Goal: Ask a question: Seek information or help from site administrators or community

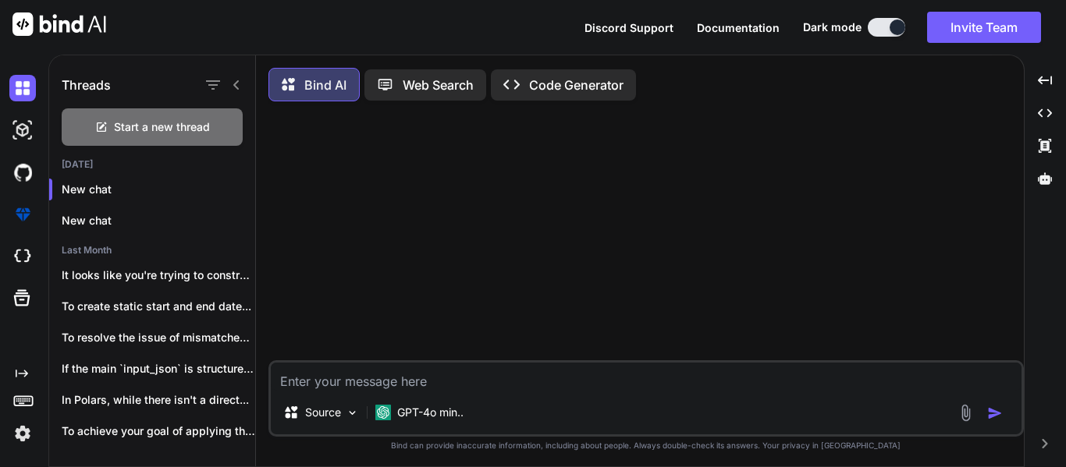
scroll to position [109, 0]
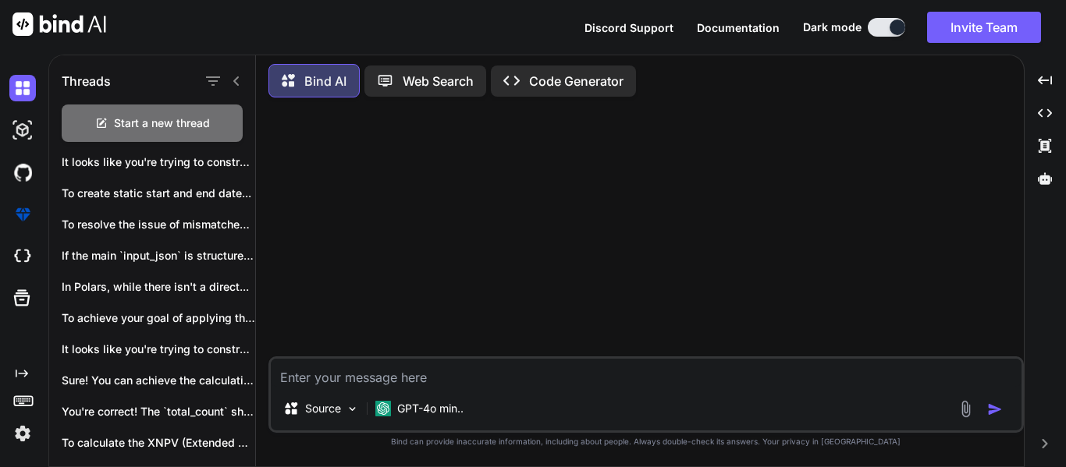
type textarea "I"
type textarea "x"
type textarea "I"
type textarea "x"
type textarea "I h"
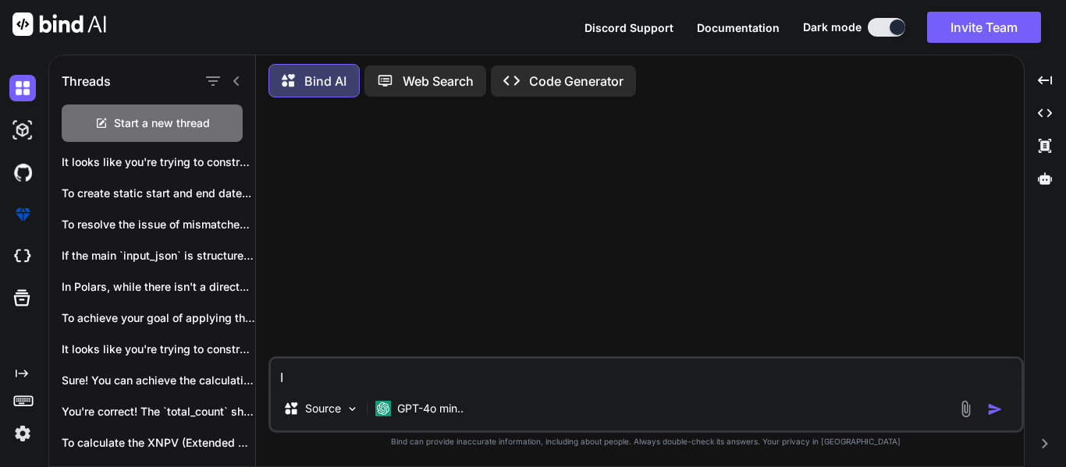
type textarea "x"
type textarea "I ha"
type textarea "x"
type textarea "I hav"
type textarea "x"
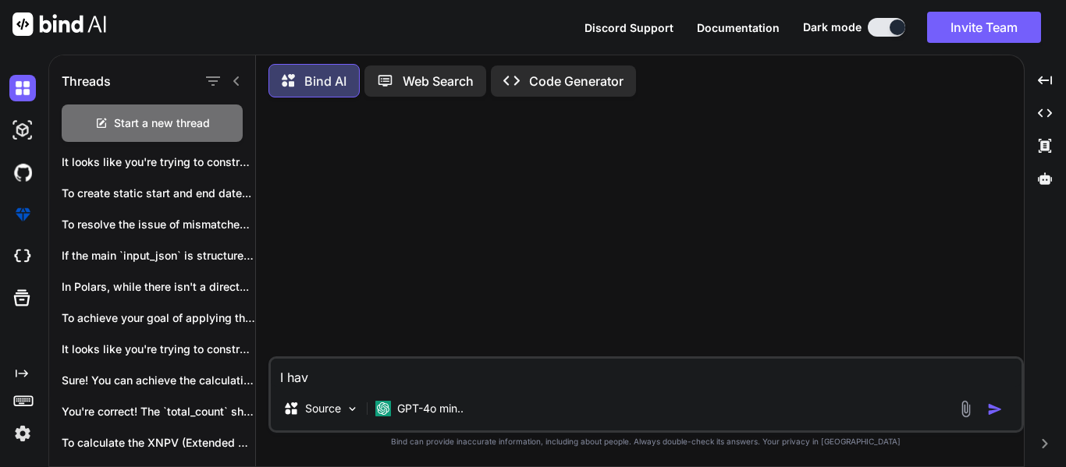
type textarea "I have"
type textarea "x"
type textarea "I have"
type textarea "x"
type textarea "I have t"
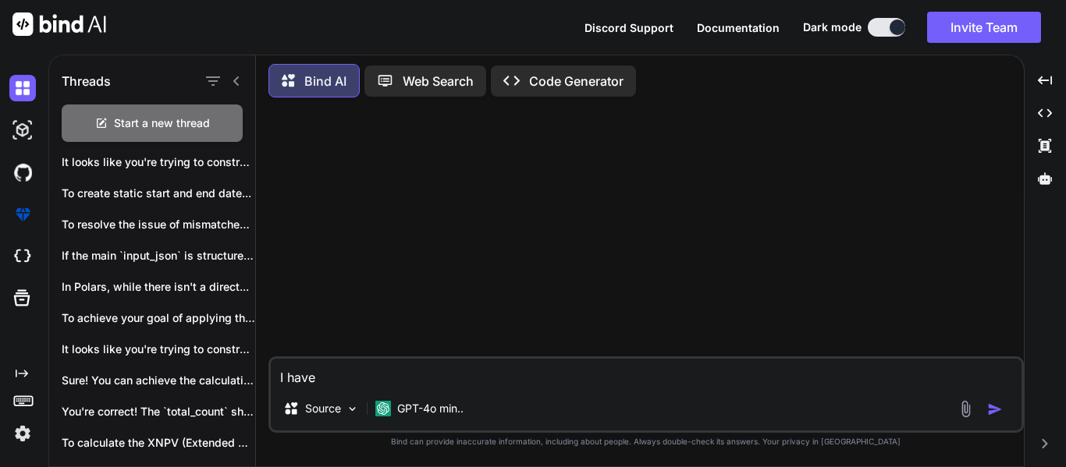
type textarea "x"
type textarea "I have th"
type textarea "x"
type textarea "I have thi"
type textarea "x"
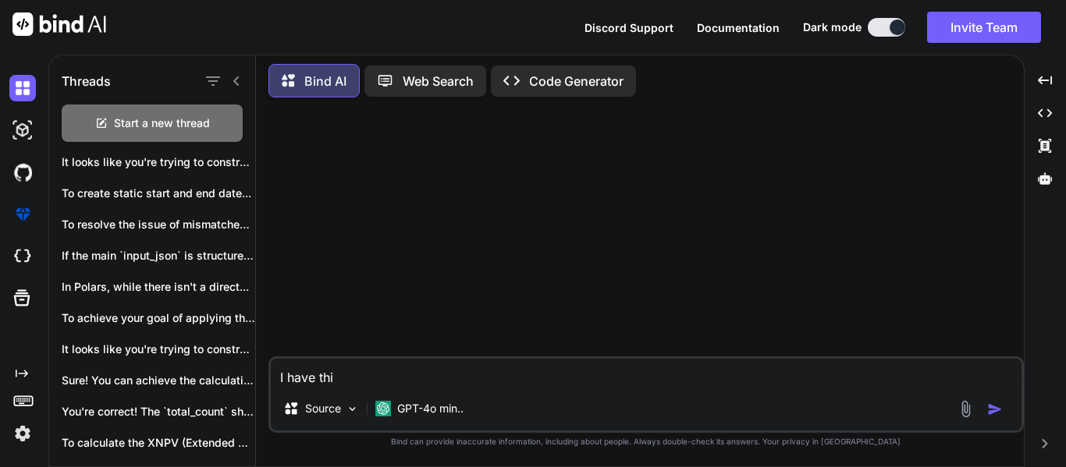
type textarea "I have this"
type textarea "x"
type textarea "I have this"
type textarea "x"
type textarea "I have this s"
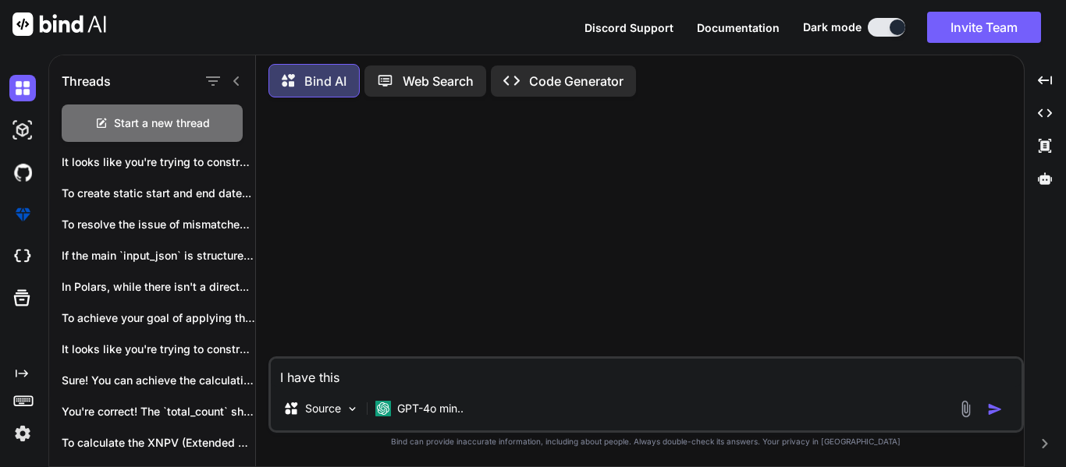
type textarea "x"
type textarea "I have this st"
type textarea "x"
type textarea "I have this str"
type textarea "x"
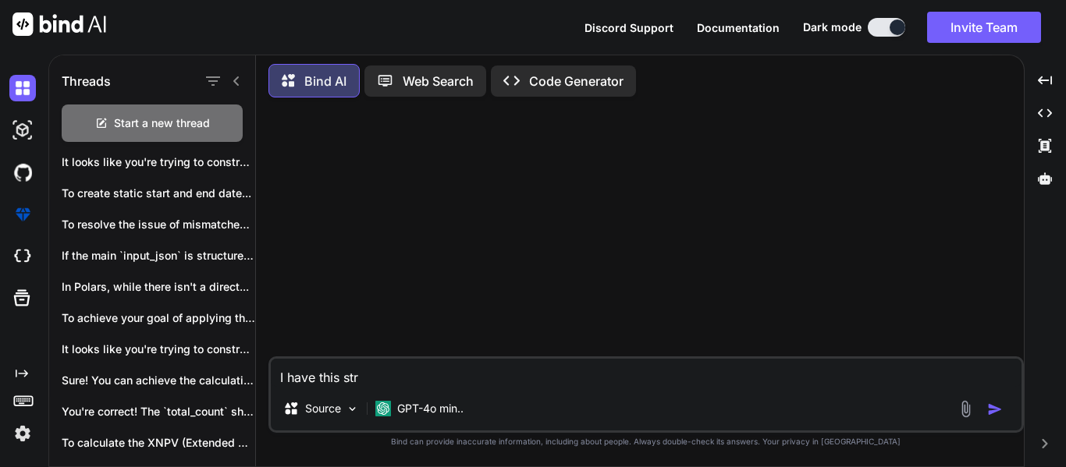
type textarea "I have this stri"
type textarea "x"
type textarea "I have this strin"
type textarea "x"
type textarea "I have this string"
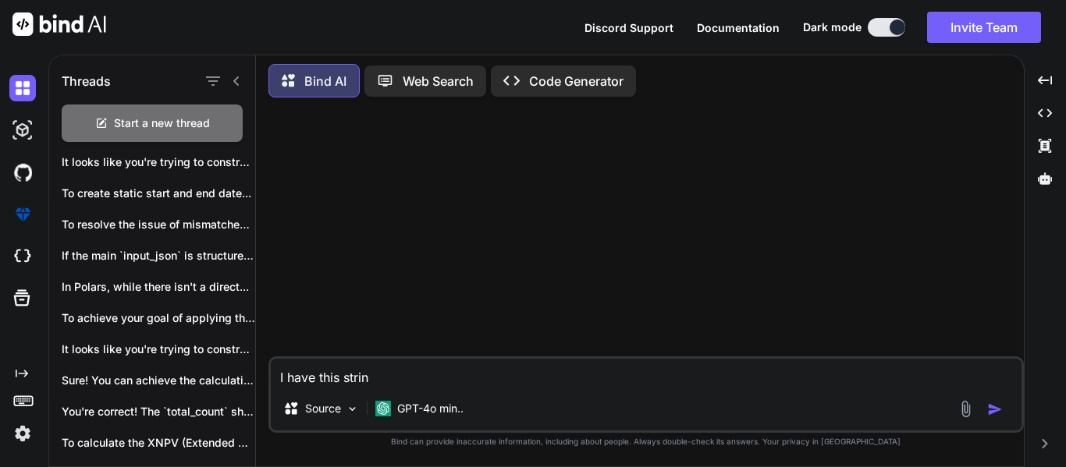
type textarea "x"
type textarea "I have this strin"
type textarea "x"
type textarea "I have this stri"
type textarea "x"
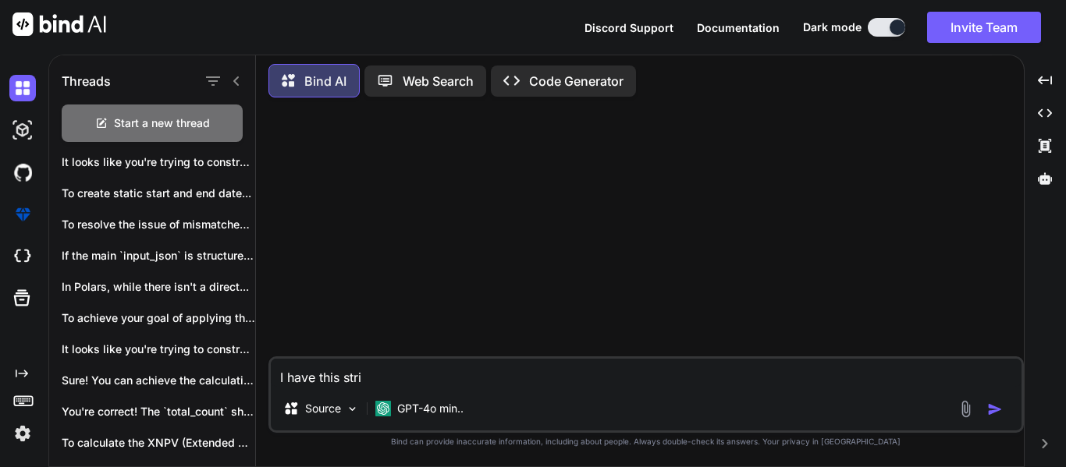
type textarea "I have this str"
type textarea "x"
type textarea "I have this st"
type textarea "x"
type textarea "I have this s"
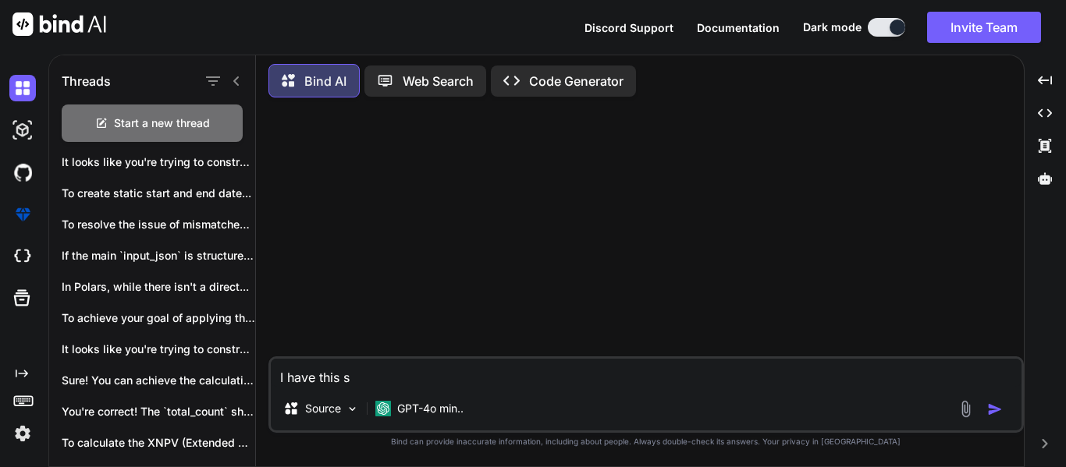
type textarea "x"
type textarea "I have this"
type textarea "x"
type textarea "I have this p"
type textarea "x"
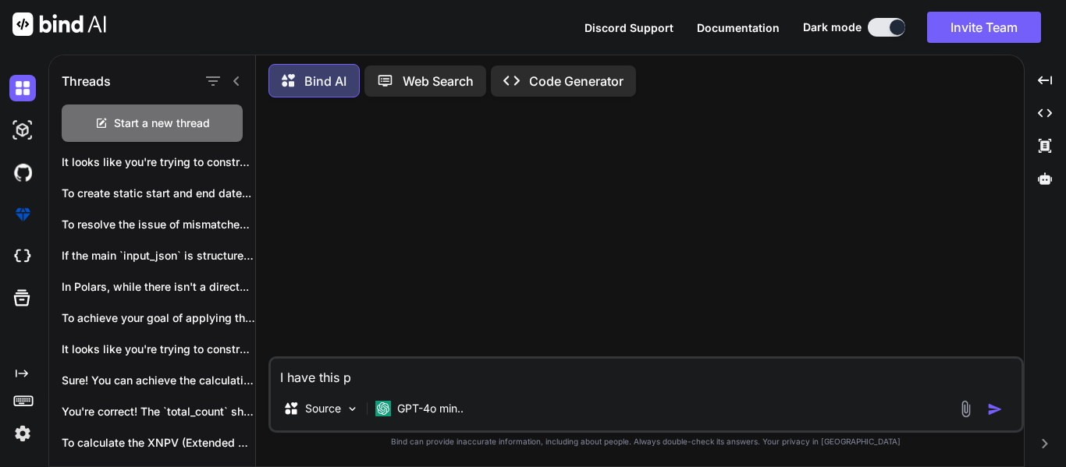
type textarea "I have this pe"
type textarea "x"
type textarea "I have this per"
type textarea "x"
type textarea "I have this perc"
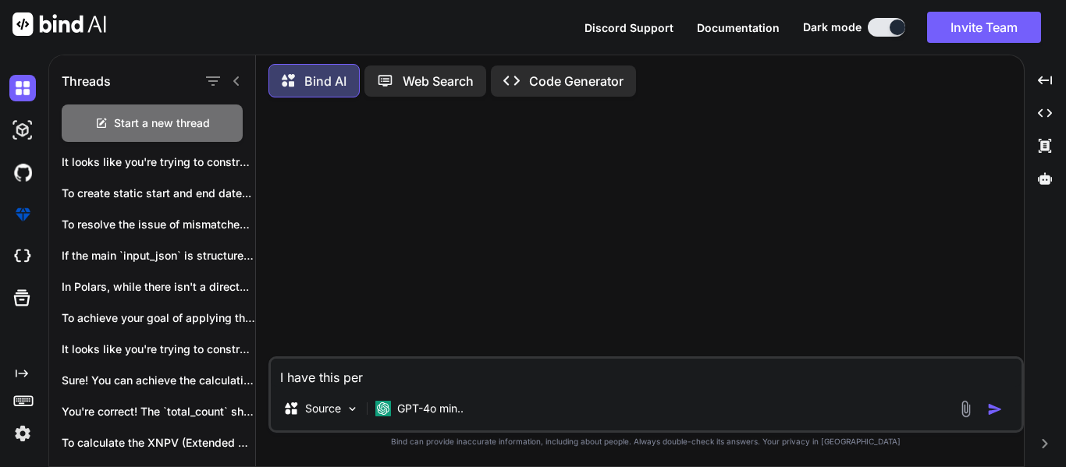
type textarea "x"
type textarea "I have this perce"
type textarea "x"
type textarea "I have this percen"
type textarea "x"
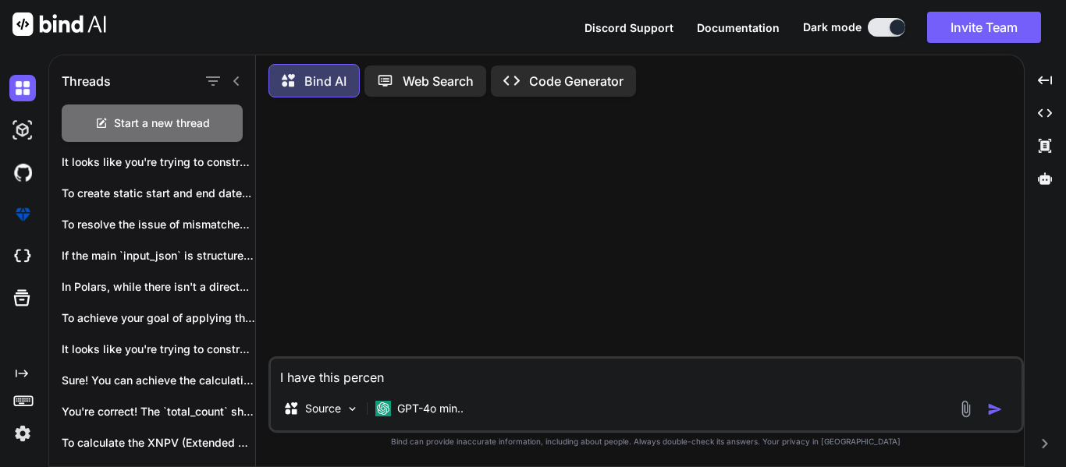
type textarea "I have this percent"
type textarea "x"
type textarea "I have this percenta"
type textarea "x"
type textarea "I have this percentag"
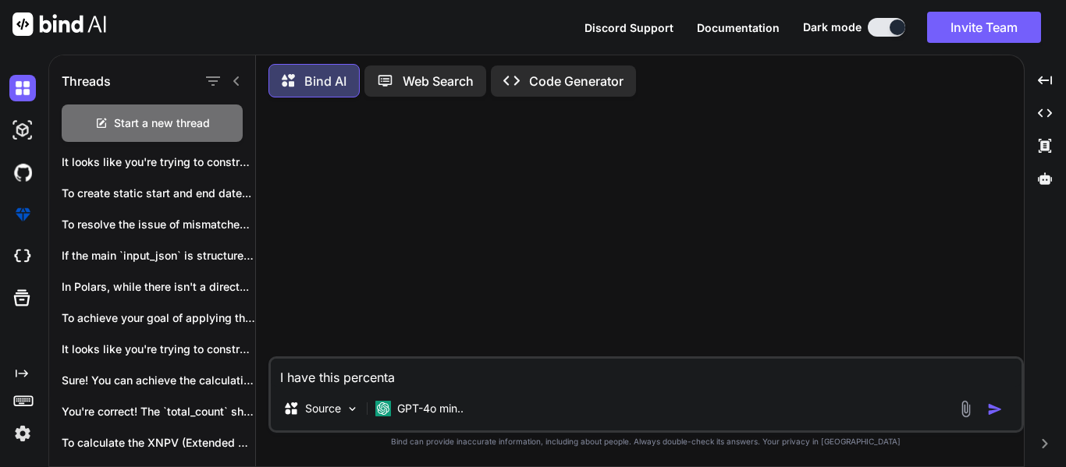
type textarea "x"
type textarea "I have this percentage"
type textarea "x"
type textarea "I have this percentage"
type textarea "x"
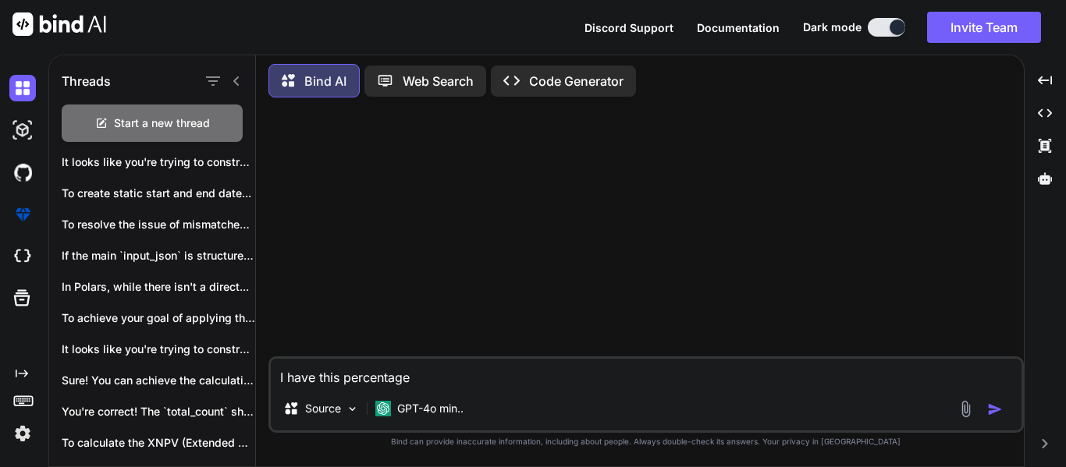
type textarea "I have this percentage c"
type textarea "x"
type textarea "I have this percentage ce"
type textarea "x"
type textarea "I have this percentage c"
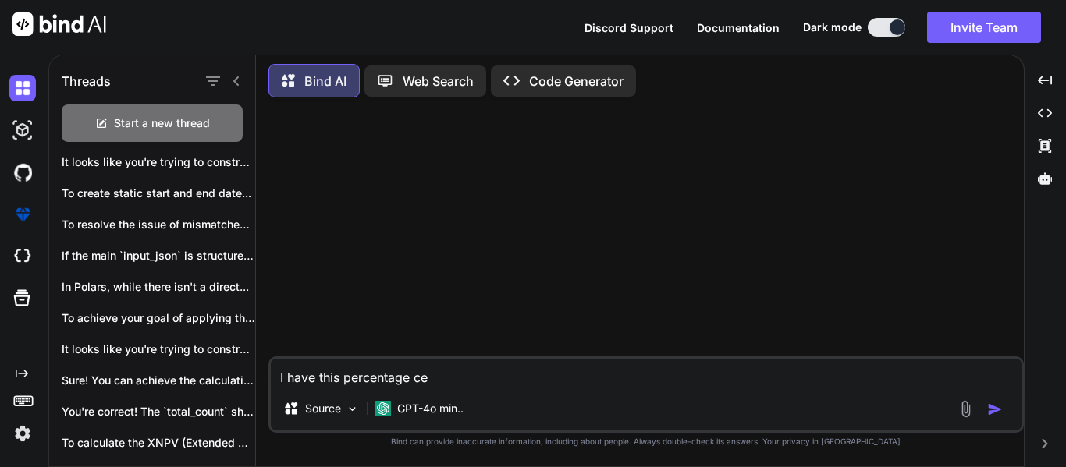
type textarea "x"
type textarea "I have this percentage"
type textarea "x"
type textarea "I have this percentage s"
type textarea "x"
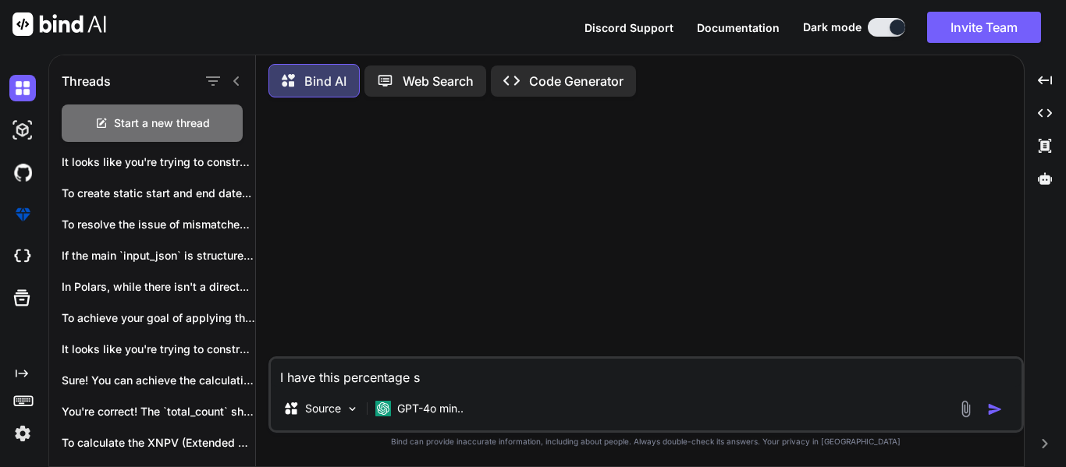
type textarea "I have this percentage se"
type textarea "x"
type textarea "I have this percentage sep"
type textarea "x"
type textarea "I have this percentage sepa"
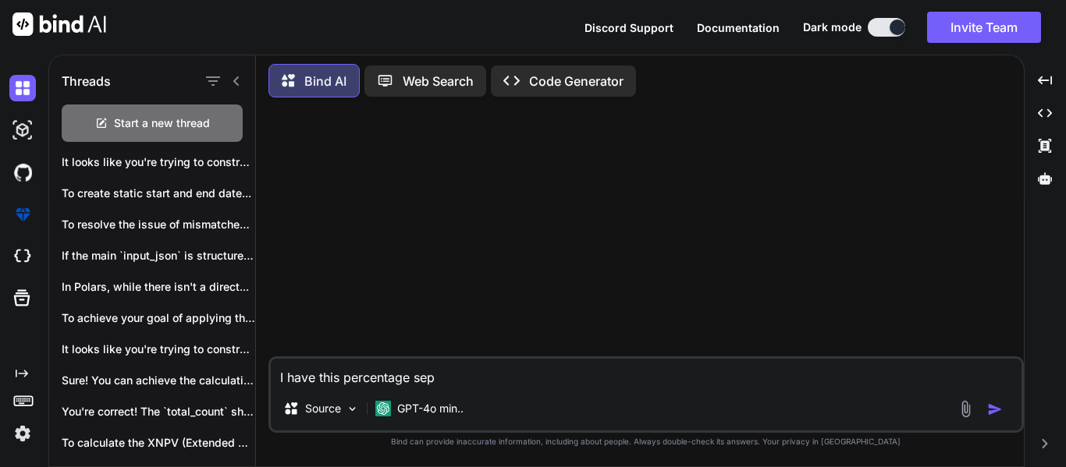
type textarea "x"
type textarea "I have this percentage separ"
type textarea "x"
type textarea "I have this percentage separt"
type textarea "x"
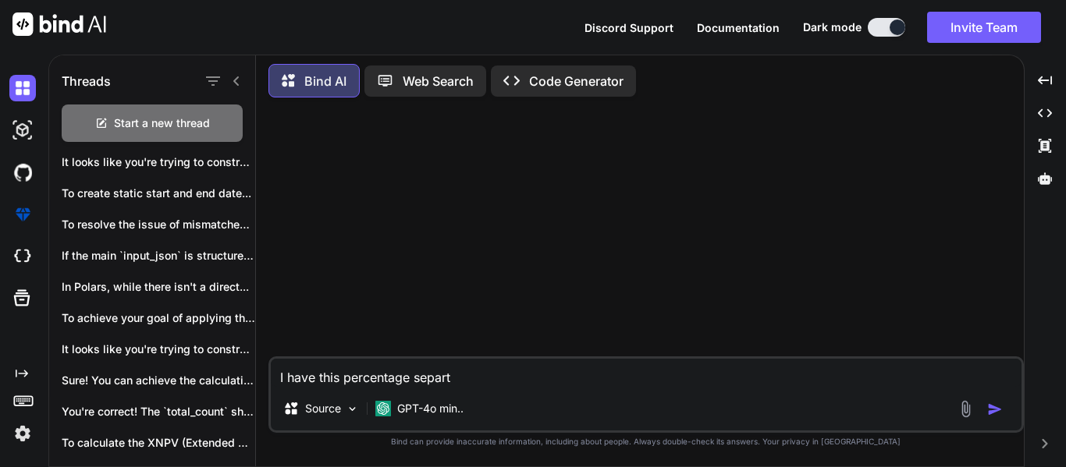
type textarea "I have this percentage separte"
type textarea "x"
type textarea "I have this percentage separted"
type textarea "x"
type textarea "I have this percentage separted"
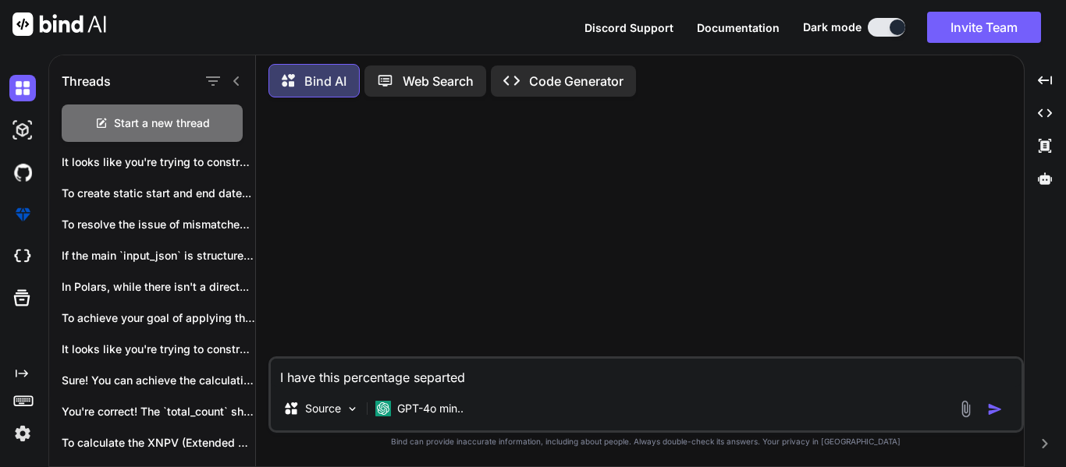
type textarea "x"
type textarea "I have this percentage separted s"
type textarea "x"
type textarea "I have this percentage separted st"
type textarea "x"
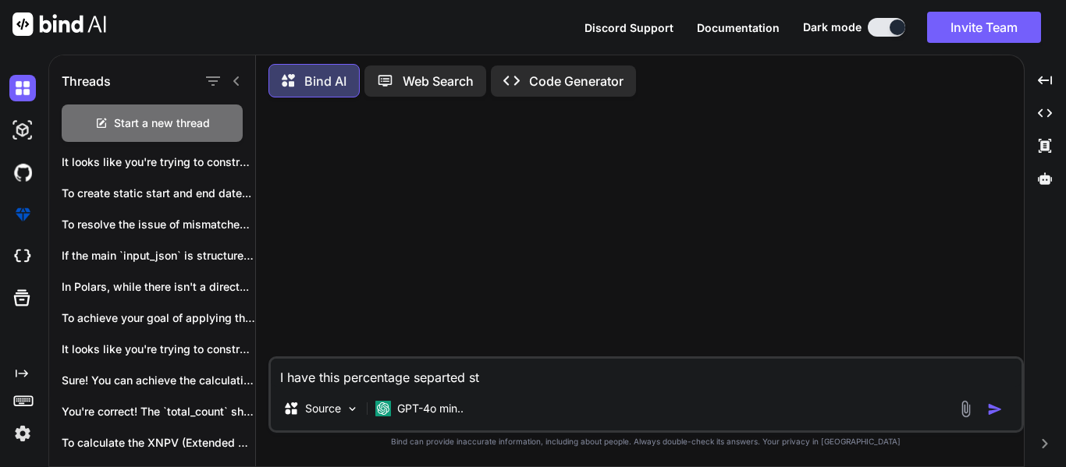
type textarea "I have this percentage separted str"
type textarea "x"
type textarea "I have this percentage separted stri"
type textarea "x"
type textarea "I have this percentage separted string"
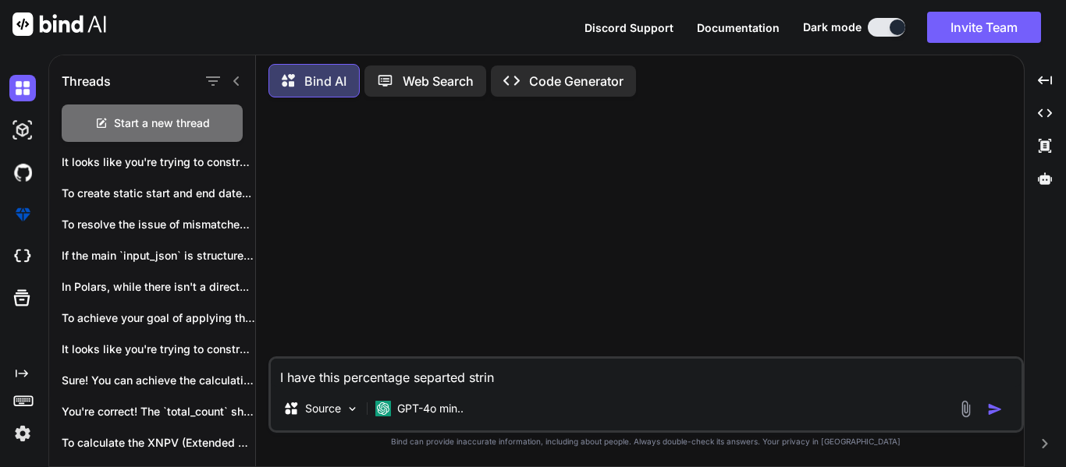
type textarea "x"
type textarea "I have this percentage separted string"
type textarea "x"
type textarea "I have this percentage separted string Start Range BW%%End Range BW %%Rate%%Sta…"
type textarea "x"
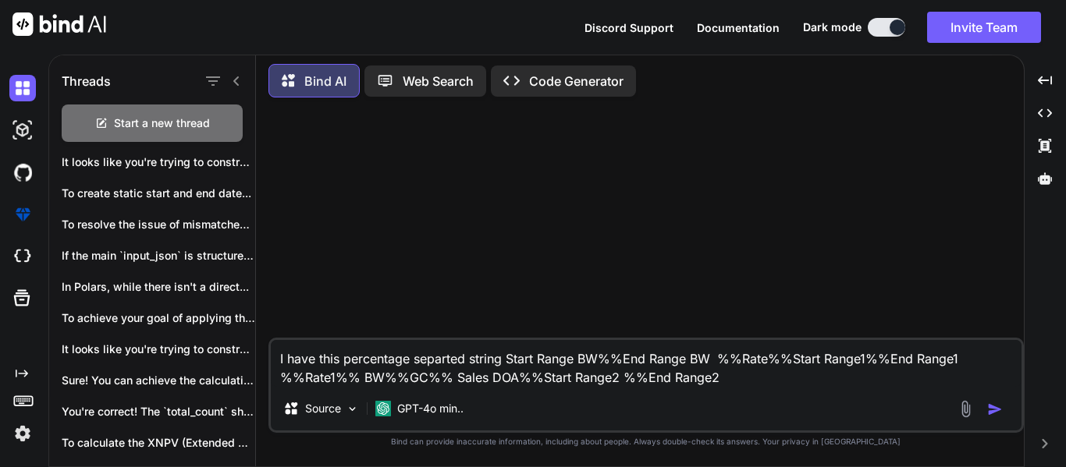
type textarea "I have this percentage separted string Start Range BW%%End Range BW %%Rate%%Sta…"
type textarea "x"
type textarea "I have this percentage separted string Start Range BW%%End Range BW %%Rate%%Sta…"
type textarea "x"
type textarea "I have this percentage separted string Start Range BW%%End Range BW %%Rate%%Sta…"
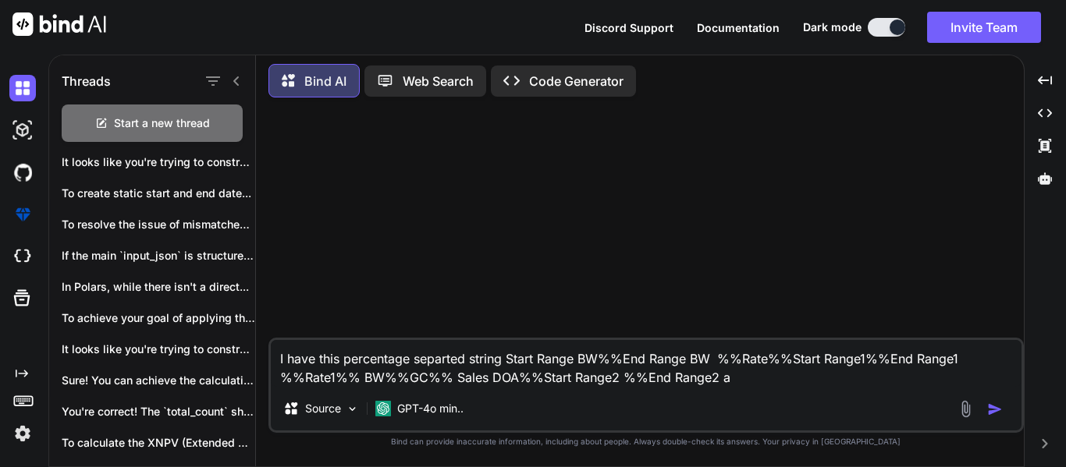
type textarea "x"
type textarea "I have this percentage separted string Start Range BW%%End Range BW %%Rate%%Sta…"
type textarea "x"
type textarea "I have this percentage separted string Start Range BW%%End Range BW %%Rate%%Sta…"
type textarea "x"
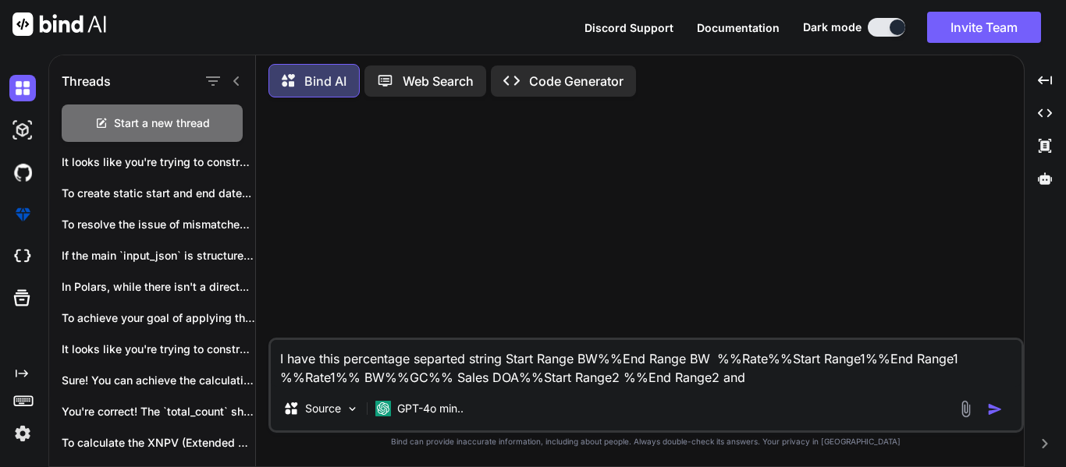
type textarea "I have this percentage separted string Start Range BW%%End Range BW %%Rate%%Sta…"
type textarea "x"
type textarea "I have this percentage separted string Start Range BW%%End Range BW %%Rate%%Sta…"
type textarea "x"
type textarea "I have this percentage separted string Start Range BW%%End Range BW %%Rate%%Sta…"
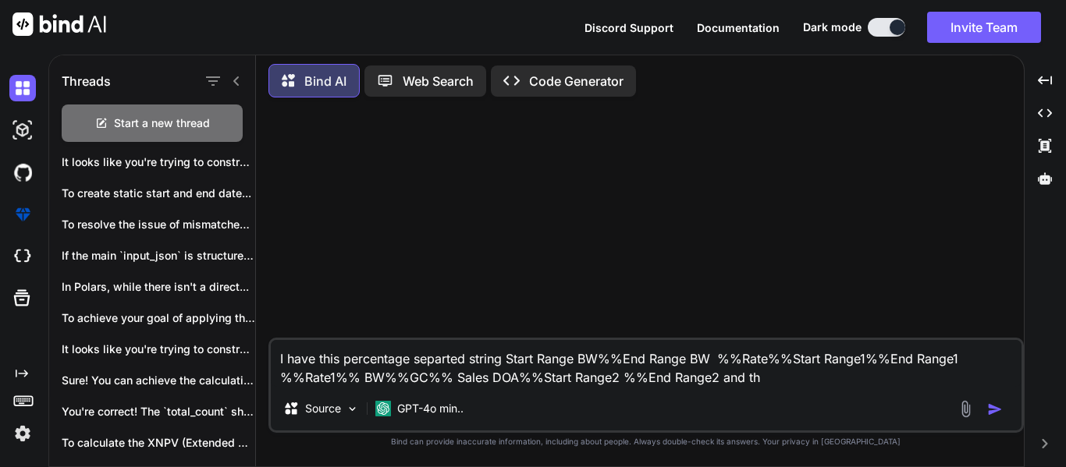
type textarea "x"
type textarea "I have this percentage separted string Start Range BW%%End Range BW %%Rate%%Sta…"
type textarea "x"
type textarea "I have this percentage separted string Start Range BW%%End Range BW %%Rate%%Sta…"
type textarea "x"
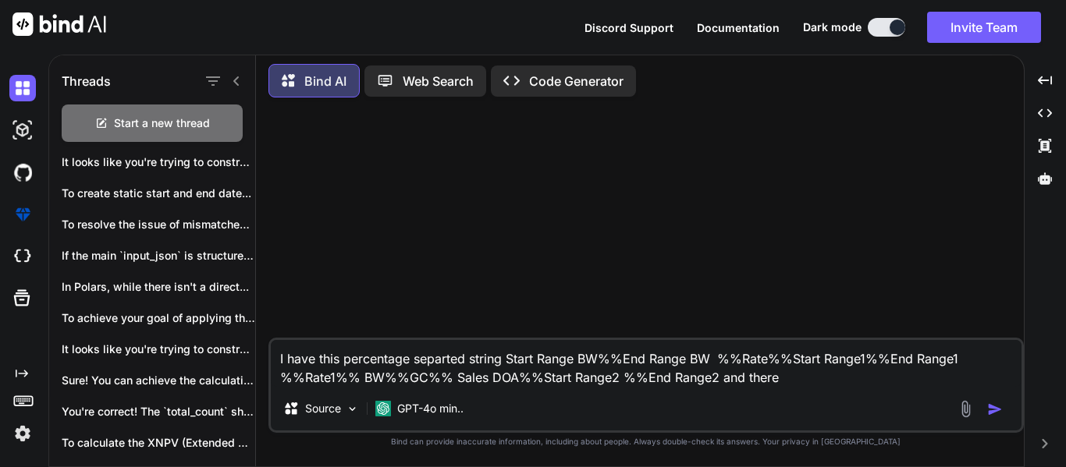
type textarea "I have this percentage separted string Start Range BW%%End Range BW %%Rate%%Sta…"
type textarea "x"
type textarea "I have this percentage separted string Start Range BW%%End Range BW %%Rate%%Sta…"
type textarea "x"
type textarea "I have this percentage separted string Start Range BW%%End Range BW %%Rate%%Sta…"
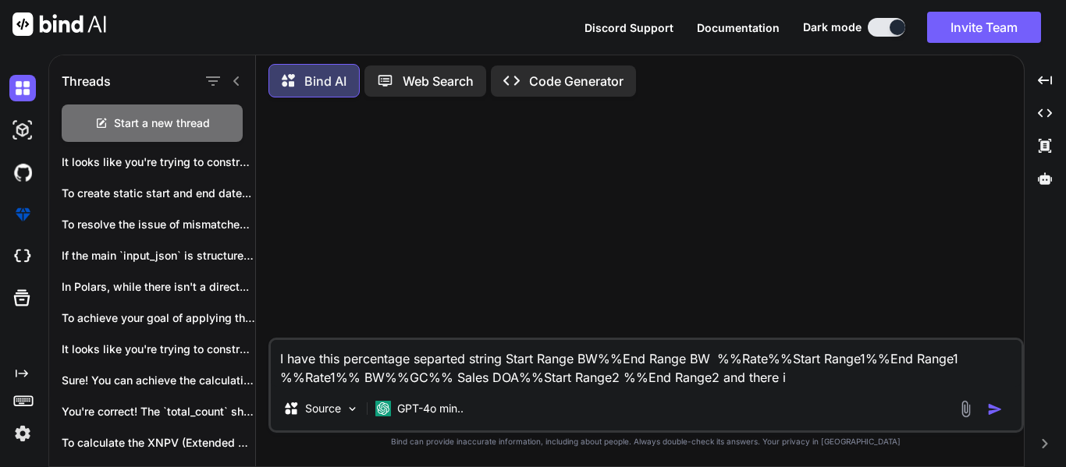
type textarea "x"
type textarea "I have this percentage separted string Start Range BW%%End Range BW %%Rate%%Sta…"
type textarea "x"
type textarea "I have this percentage separted string Start Range BW%%End Range BW %%Rate%%Sta…"
type textarea "x"
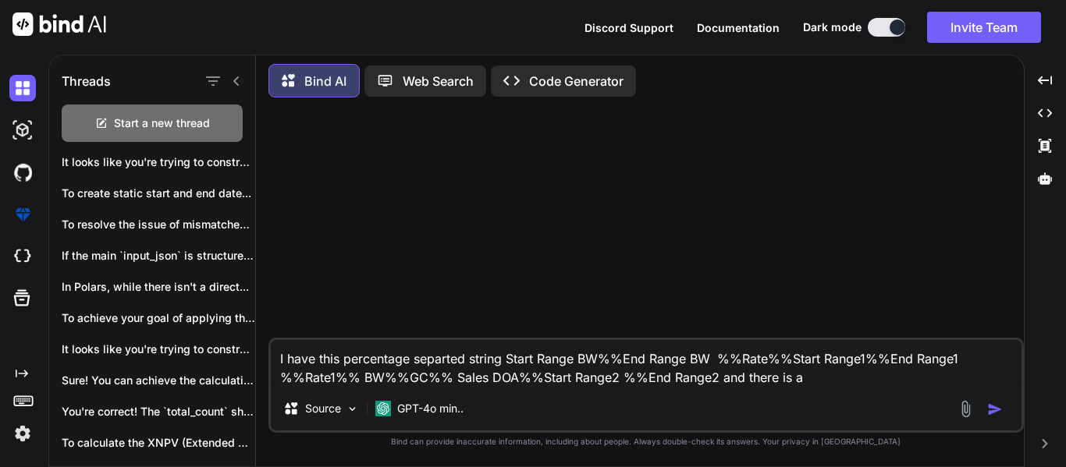
type textarea "I have this percentage separted string Start Range BW%%End Range BW %%Rate%%Sta…"
type textarea "x"
type textarea "I have this percentage separted string Start Range BW%%End Range BW %%Rate%%Sta…"
type textarea "x"
type textarea "I have this percentage separted string Start Range BW%%End Range BW %%Rate%%Sta…"
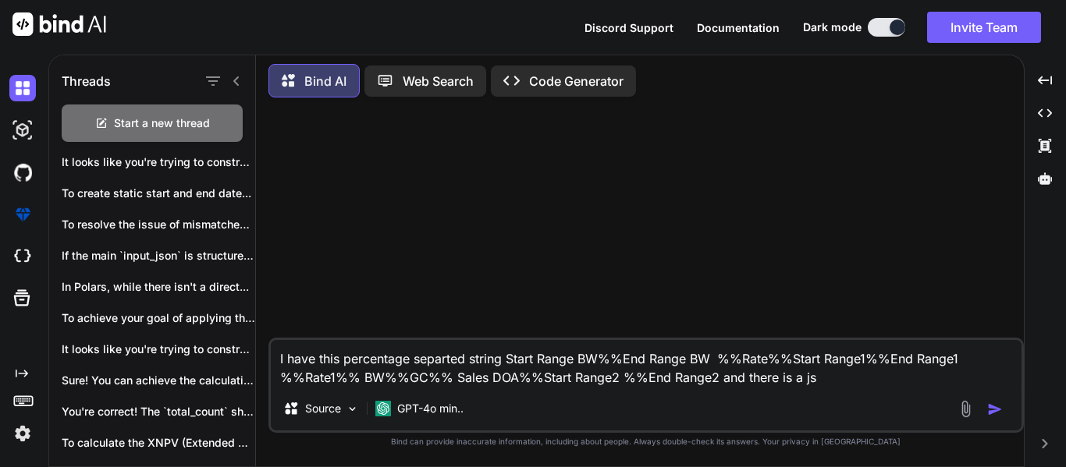
type textarea "x"
type textarea "I have this percentage separted string Start Range BW%%End Range BW %%Rate%%Sta…"
type textarea "x"
type textarea "I have this percentage separted string Start Range BW%%End Range BW %%Rate%%Sta…"
type textarea "x"
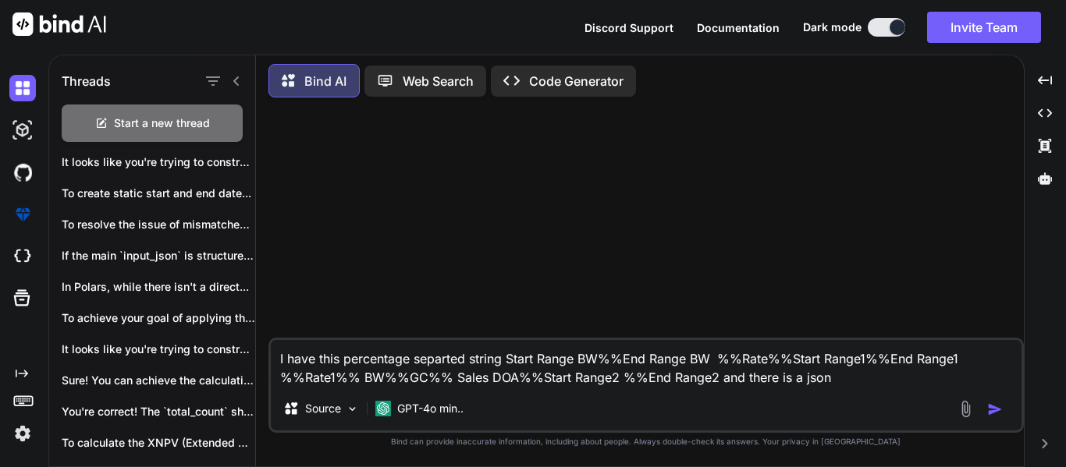
type textarea "I have this percentage separted string Start Range BW%%End Range BW %%Rate%%Sta…"
type textarea "x"
type textarea "I have this percentage separted string Start Range BW%%End Range BW %%Rate%%Sta…"
type textarea "x"
type textarea "I have this percentage separted string Start Range BW%%End Range BW %%Rate%%Sta…"
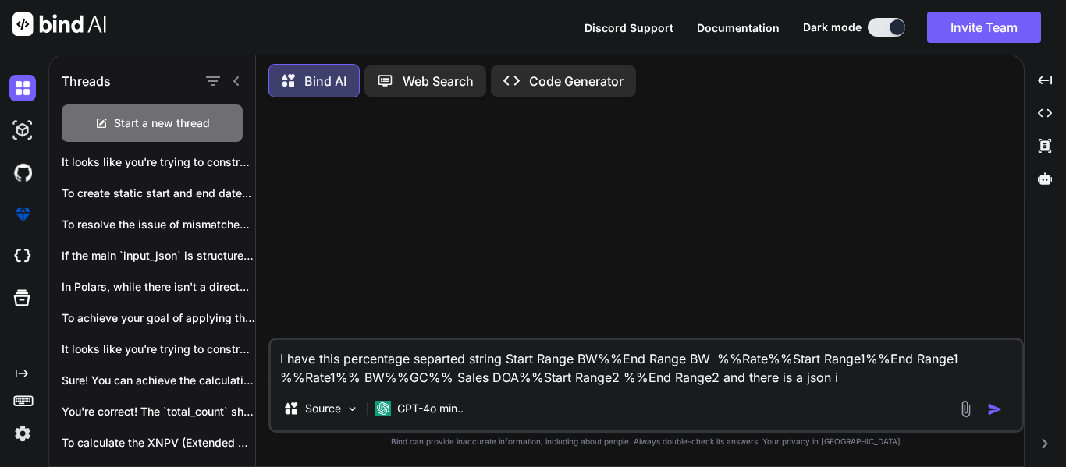
type textarea "x"
type textarea "I have this percentage separted string Start Range BW%%End Range BW %%Rate%%Sta…"
type textarea "x"
type textarea "I have this percentage separted string Start Range BW%%End Range BW %%Rate%%Sta…"
type textarea "x"
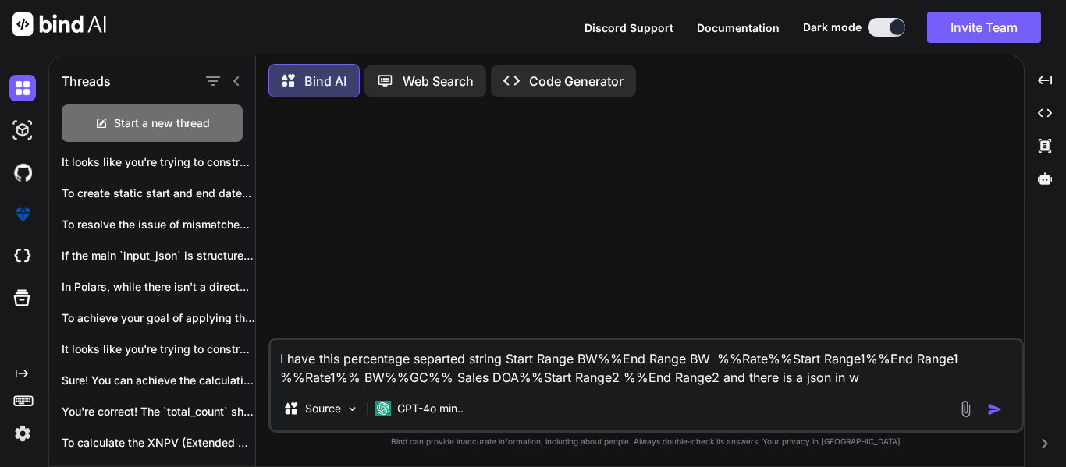
type textarea "I have this percentage separted string Start Range BW%%End Range BW %%Rate%%Sta…"
type textarea "x"
type textarea "I have this percentage separted string Start Range BW%%End Range BW %%Rate%%Sta…"
type textarea "x"
type textarea "I have this percentage separted string Start Range BW%%End Range BW %%Rate%%Sta…"
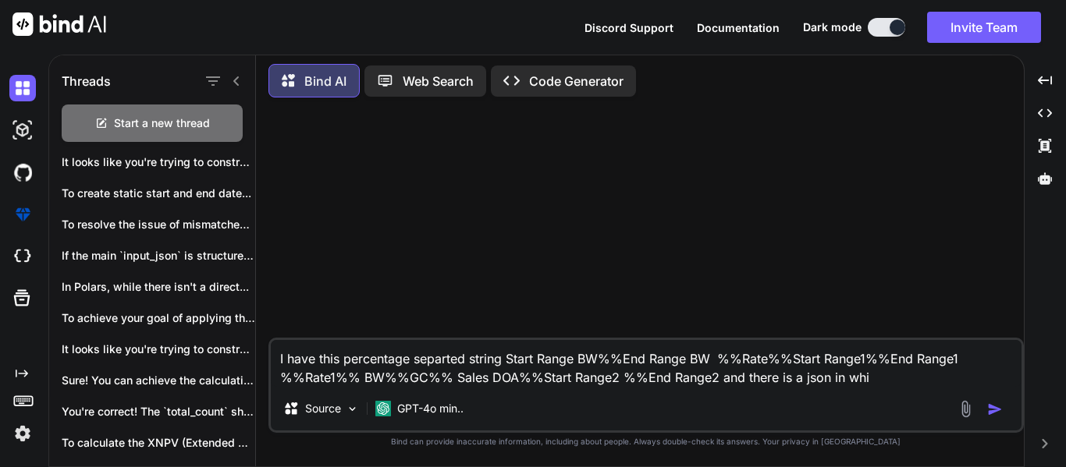
type textarea "x"
type textarea "I have this percentage separted string Start Range BW%%End Range BW %%Rate%%Sta…"
type textarea "x"
type textarea "I have this percentage separted string Start Range BW%%End Range BW %%Rate%%Sta…"
type textarea "x"
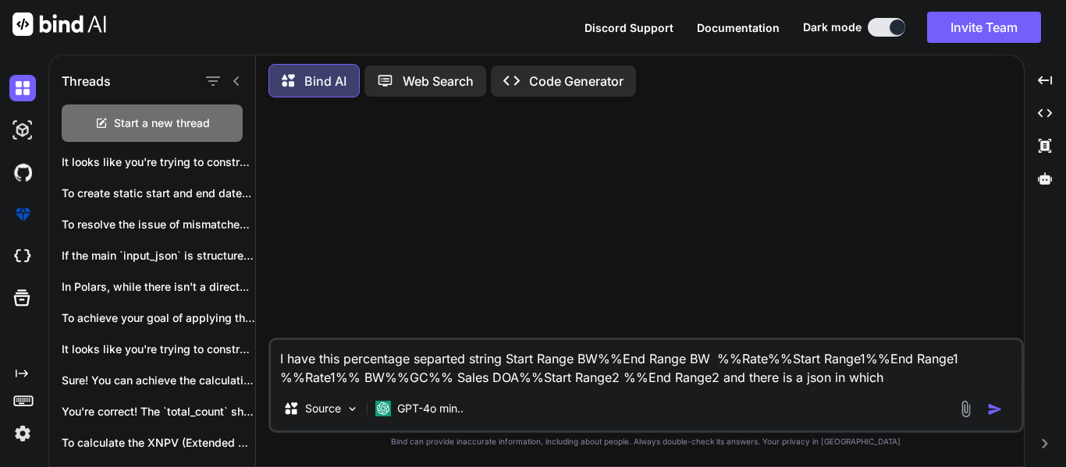
type textarea "I have this percentage separted string Start Range BW%%End Range BW %%Rate%%Sta…"
type textarea "x"
type textarea "I have this percentage separted string Start Range BW%%End Range BW %%Rate%%Sta…"
type textarea "x"
type textarea "I have this percentage separted string Start Range BW%%End Range BW %%Rate%%Sta…"
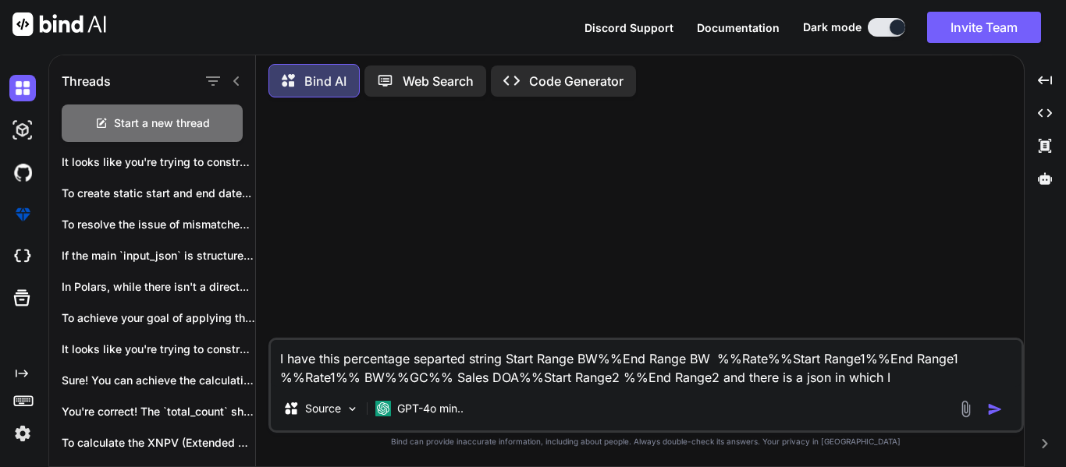
type textarea "x"
type textarea "I have this percentage separted string Start Range BW%%End Range BW %%Rate%%Sta…"
type textarea "x"
type textarea "I have this percentage separted string Start Range BW%%End Range BW %%Rate%%Sta…"
type textarea "x"
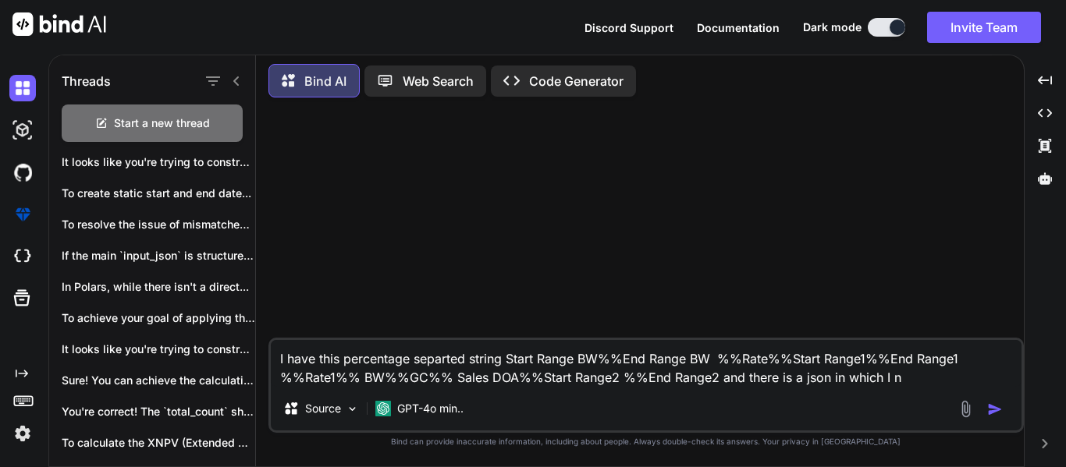
type textarea "I have this percentage separted string Start Range BW%%End Range BW %%Rate%%Sta…"
type textarea "x"
type textarea "I have this percentage separted string Start Range BW%%End Range BW %%Rate%%Sta…"
type textarea "x"
type textarea "I have this percentage separted string Start Range BW%%End Range BW %%Rate%%Sta…"
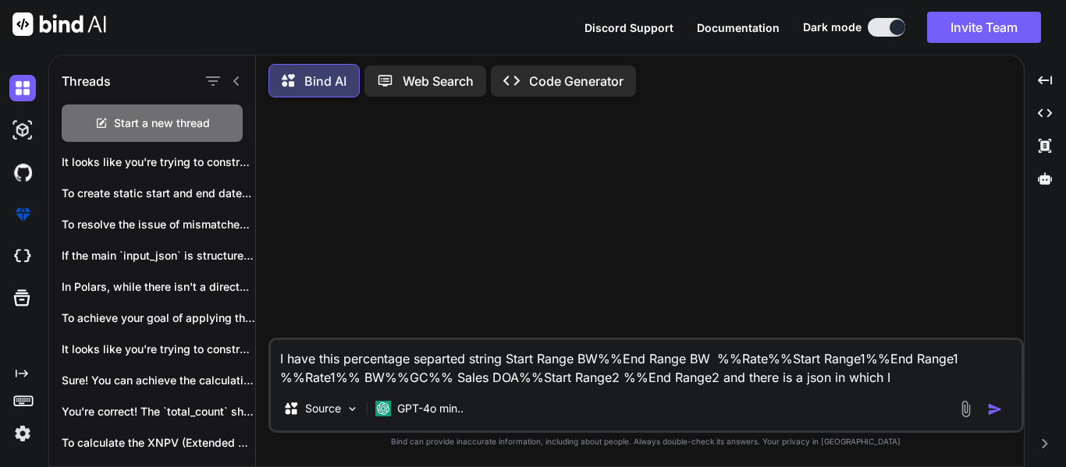
type textarea "x"
type textarea "I have this percentage separted string Start Range BW%%End Range BW %%Rate%%Sta…"
drag, startPoint x: 894, startPoint y: 378, endPoint x: 166, endPoint y: 316, distance: 730.6
click at [169, 320] on div "Threads Start a new thread [DATE] New chat New chat Last Month It looks like yo…" at bounding box center [536, 258] width 975 height 415
type textarea "x"
